Goal: Task Accomplishment & Management: Manage account settings

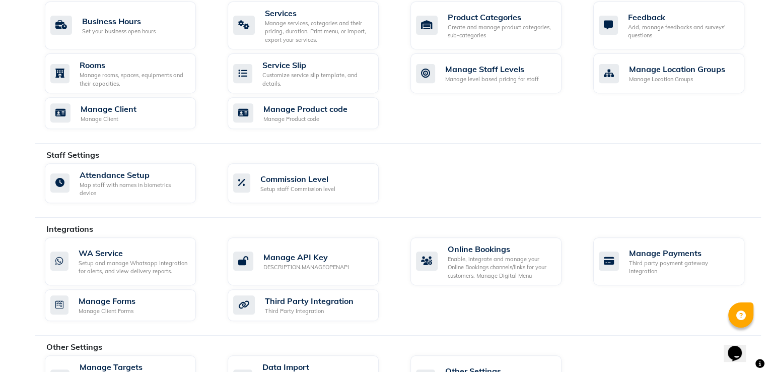
scroll to position [445, 0]
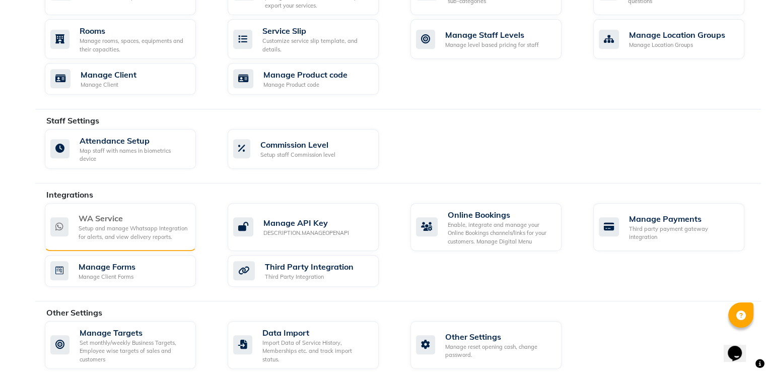
click at [127, 224] on div "Setup and manage Whatsapp Integration for alerts, and view delivery reports." at bounding box center [133, 232] width 109 height 17
